Goal: Transaction & Acquisition: Purchase product/service

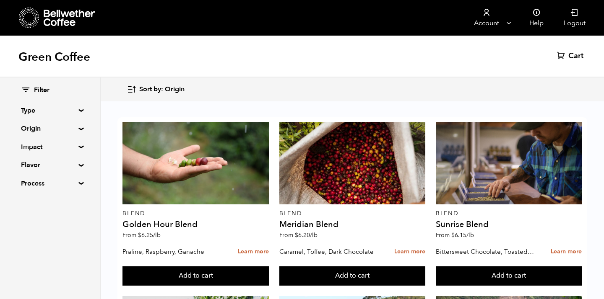
scroll to position [189, 0]
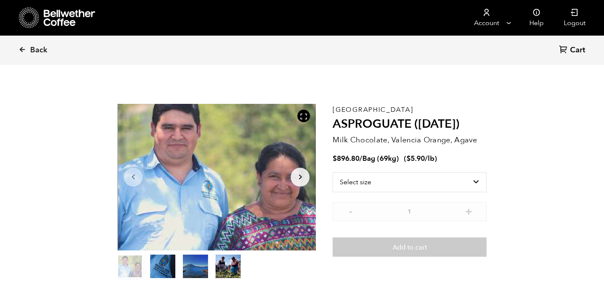
scroll to position [1, 0]
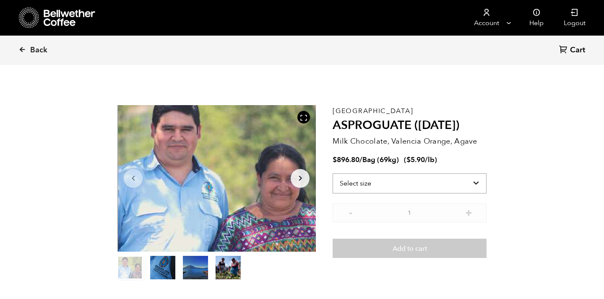
click at [471, 182] on select "Select size Bag (69kg) (152 lbs)" at bounding box center [409, 184] width 154 height 20
click at [475, 171] on div "Guatemala ASPROGUATE (JUN 25) Milk Chocolate, Valencia Orange, Agave $ 896.80 /…" at bounding box center [409, 193] width 154 height 176
click at [473, 177] on select "Select size Bag (69kg) (152 lbs)" at bounding box center [409, 184] width 154 height 20
select select "bag-2"
click at [332, 174] on select "Select size Bag (69kg) (152 lbs)" at bounding box center [409, 184] width 154 height 20
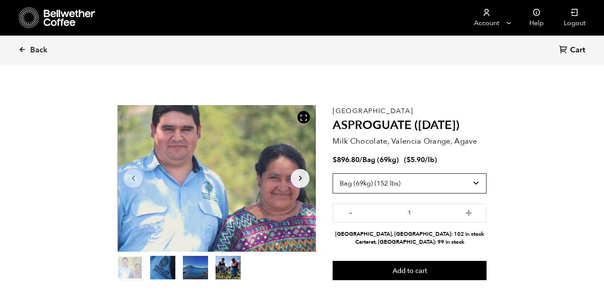
scroll to position [0, 0]
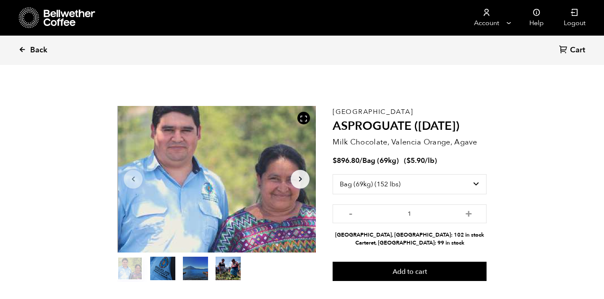
click at [23, 49] on icon at bounding box center [22, 50] width 8 height 8
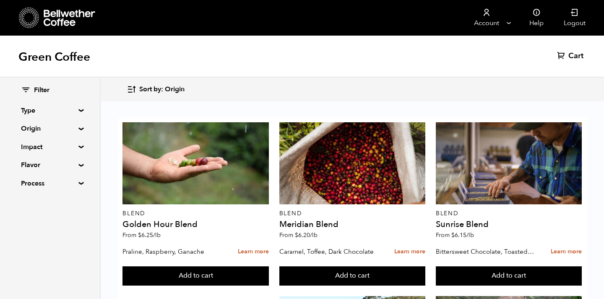
scroll to position [504, 0]
